Goal: Use online tool/utility

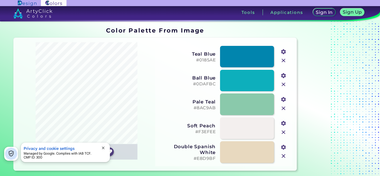
click at [100, 147] on button "close" at bounding box center [103, 149] width 8 height 6
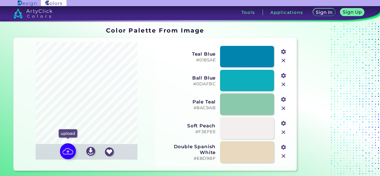
click at [65, 153] on img at bounding box center [68, 152] width 16 height 16
click at [0, 0] on input "file" at bounding box center [0, 0] width 0 height 0
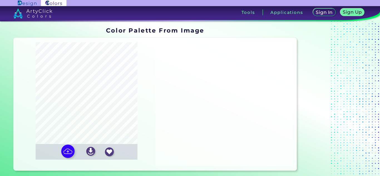
type input "#866844"
type input "#413f19"
type input "#969759"
type input "#fdfdfd"
type input "#cbb591"
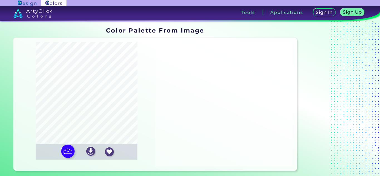
type input "#ded0b9"
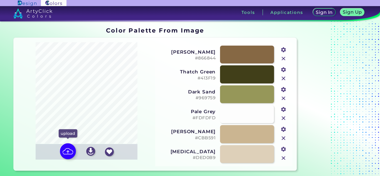
click at [66, 150] on img at bounding box center [68, 152] width 16 height 16
click at [0, 0] on input "file" at bounding box center [0, 0] width 0 height 0
type input "#fefefe"
type input "#7c6554"
type input "#4e3d30"
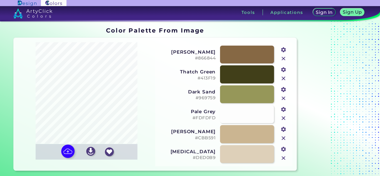
type input "#909593"
type input "#c9b79a"
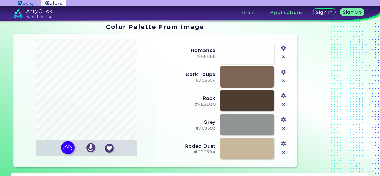
scroll to position [3, 0]
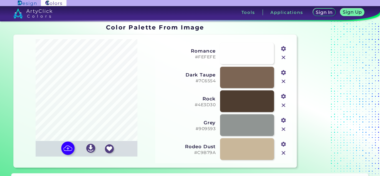
click at [199, 80] on h5 "#7C6554" at bounding box center [187, 81] width 57 height 5
